Goal: Task Accomplishment & Management: Manage account settings

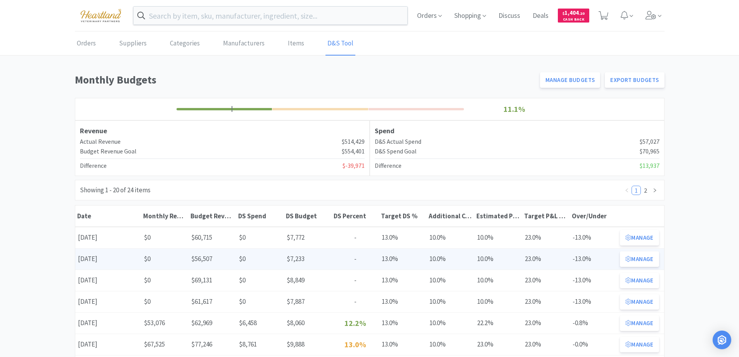
scroll to position [116, 0]
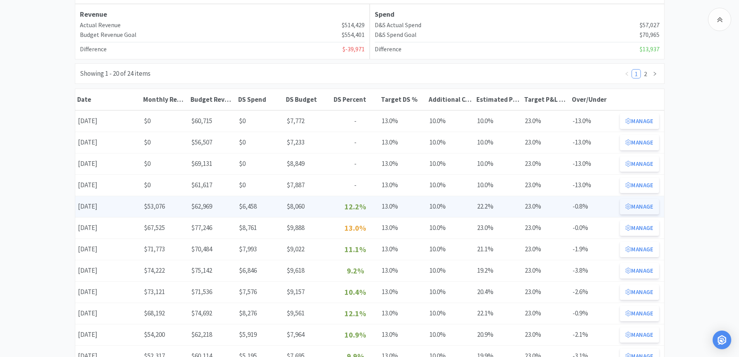
click at [639, 207] on button "Manage" at bounding box center [639, 207] width 39 height 16
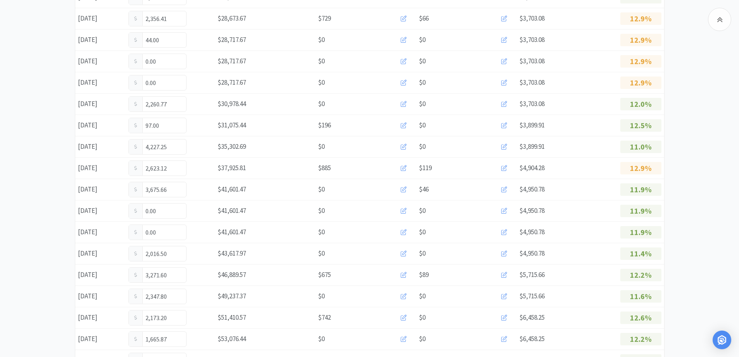
scroll to position [447, 0]
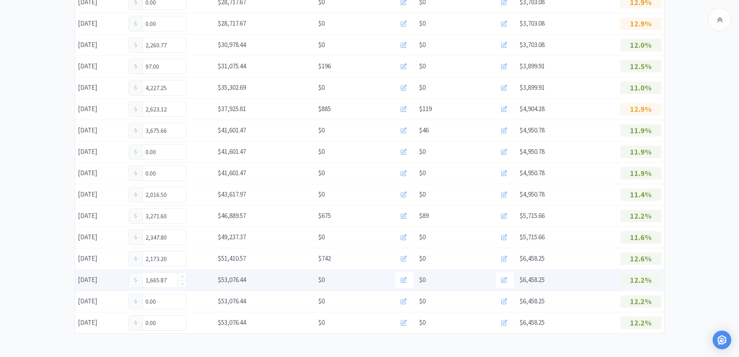
click at [173, 280] on input "1,665.87" at bounding box center [157, 279] width 57 height 15
type input "1"
type input "1,735.87"
